Goal: Transaction & Acquisition: Purchase product/service

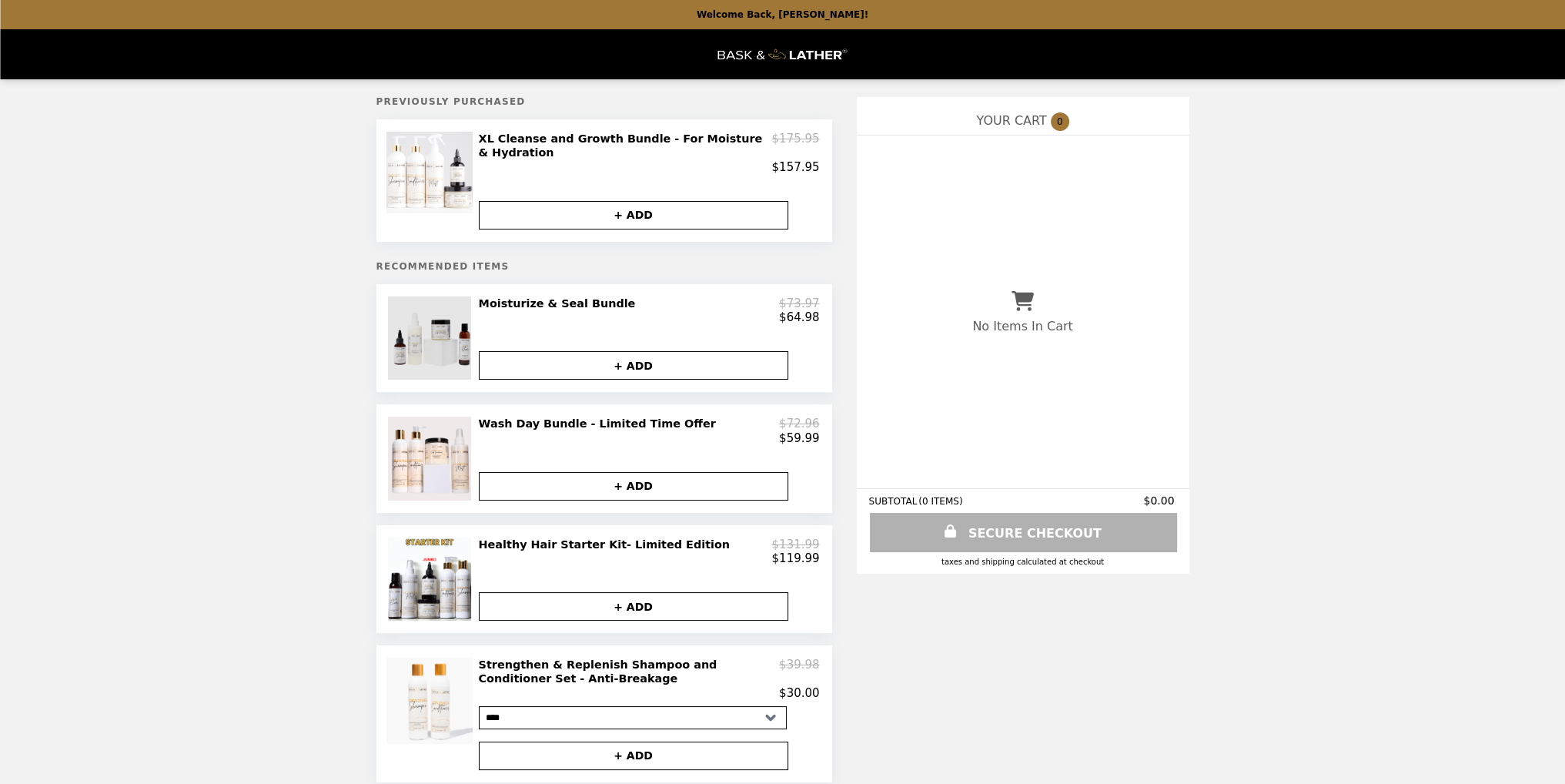
click at [415, 336] on img at bounding box center [431, 338] width 87 height 83
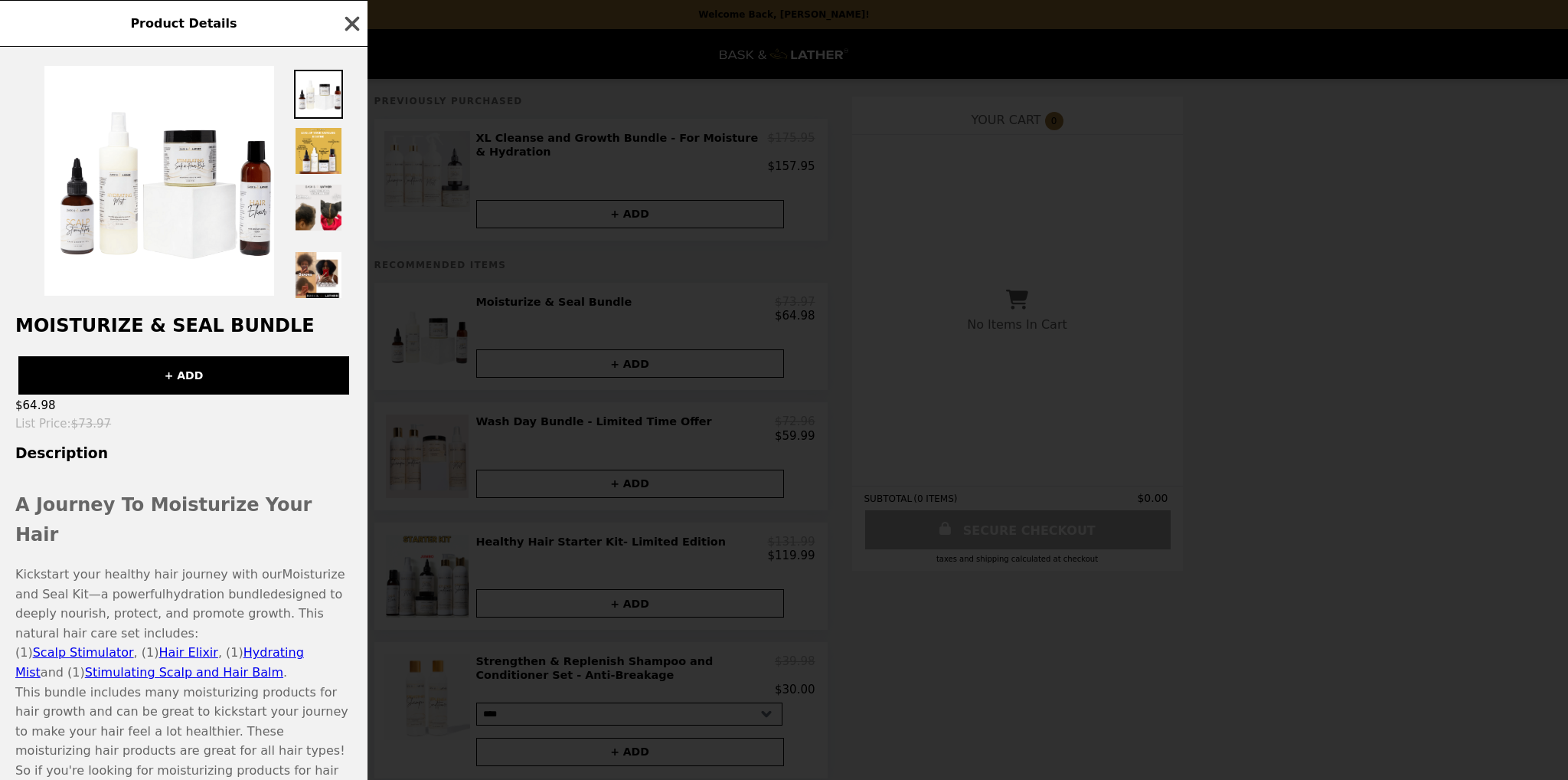
click at [355, 24] on icon "button" at bounding box center [351, 23] width 23 height 23
